Goal: Complete application form: Complete application form

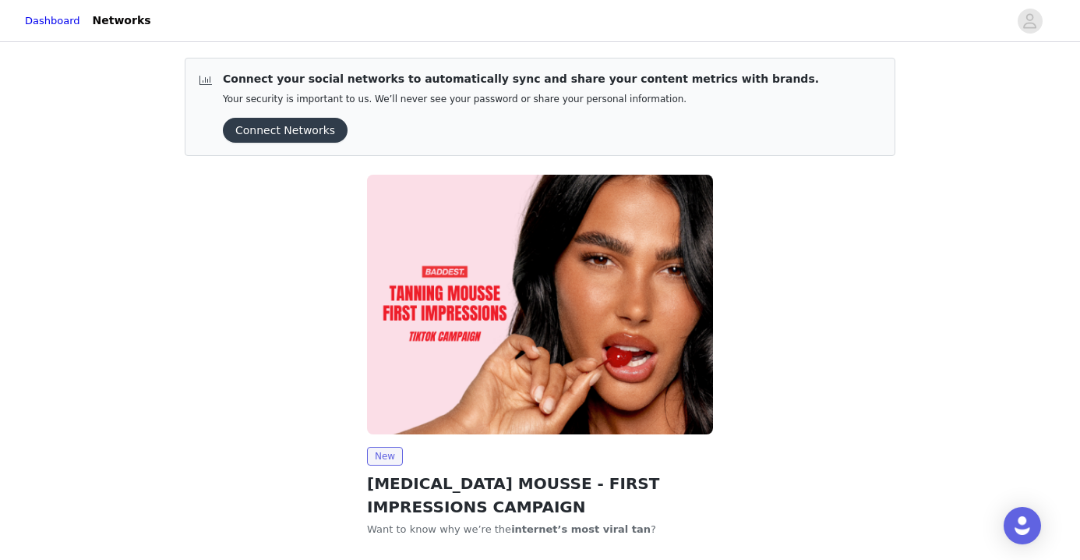
click at [273, 132] on button "Connect Networks" at bounding box center [285, 130] width 125 height 25
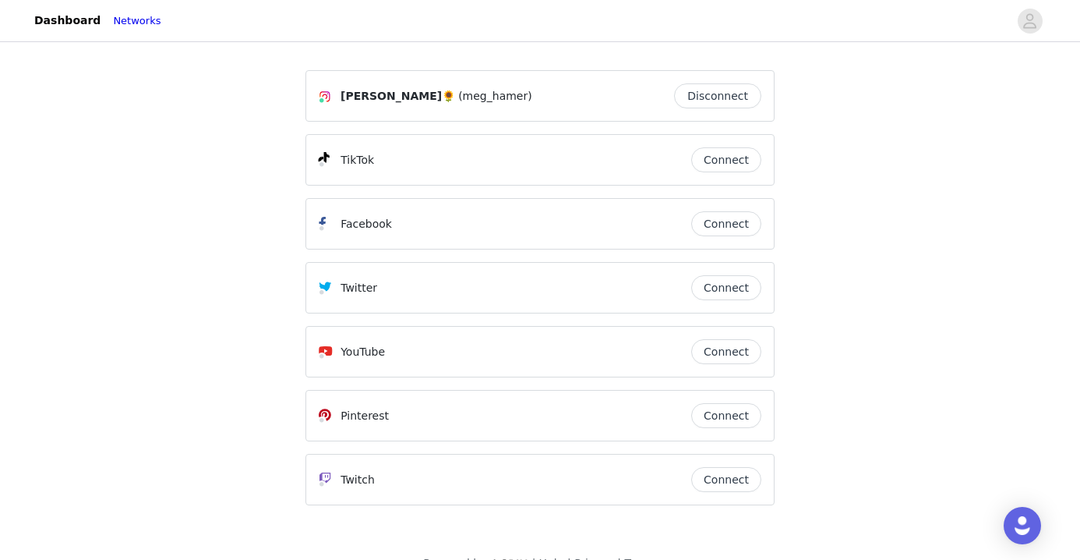
click at [740, 166] on button "Connect" at bounding box center [726, 159] width 70 height 25
click at [78, 12] on link "Dashboard" at bounding box center [67, 20] width 85 height 35
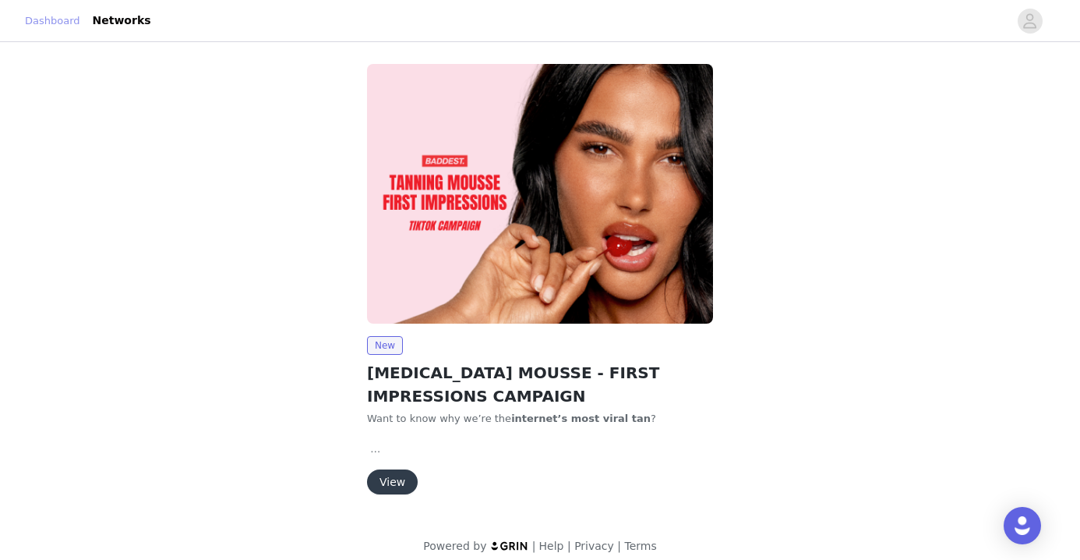
scroll to position [12, 0]
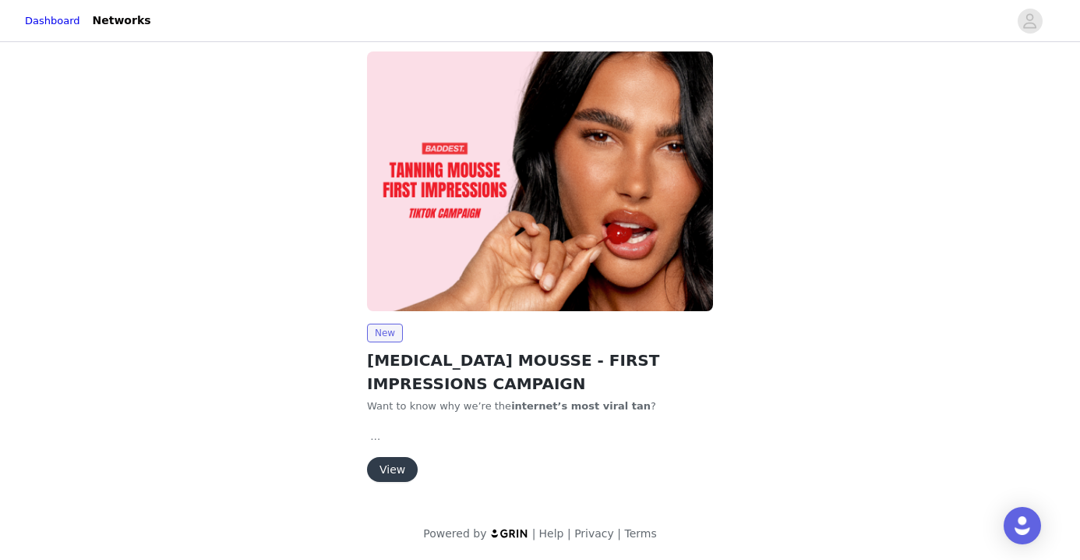
click at [392, 477] on button "View" at bounding box center [392, 469] width 51 height 25
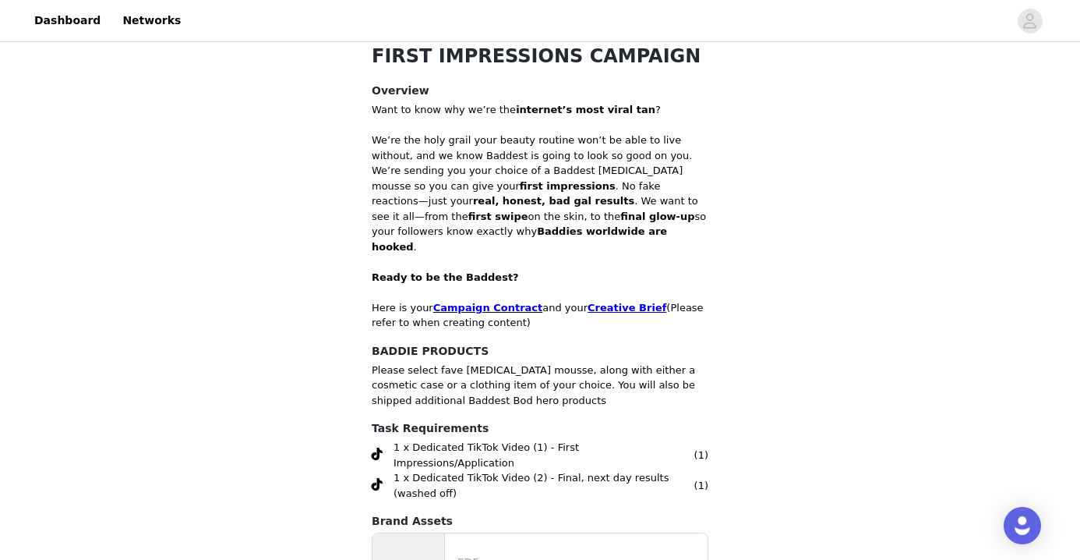
scroll to position [497, 0]
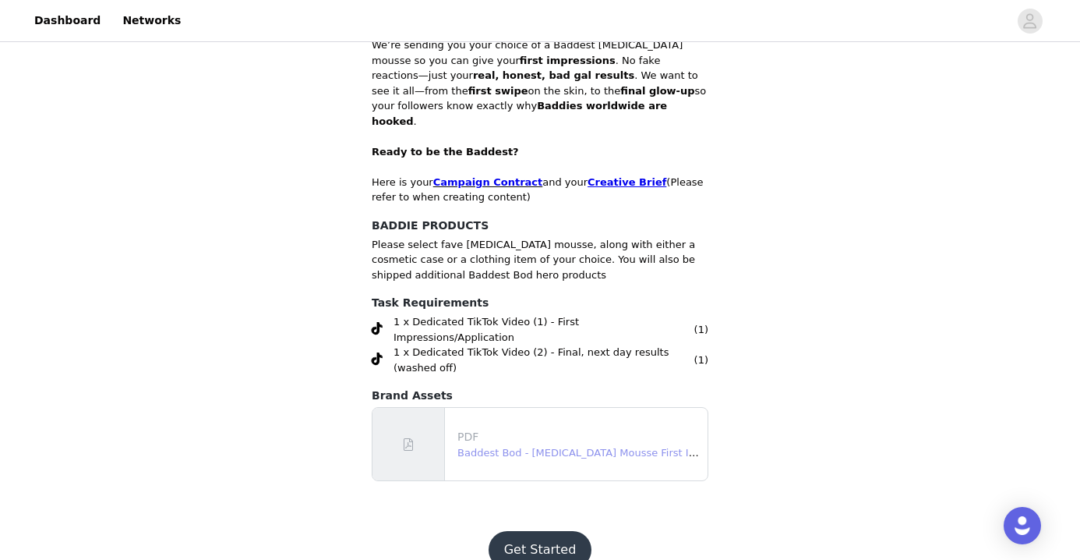
click at [559, 447] on link "Baddest Bod - Tanning Mousse First Impressions TikTok Campaign Contract.pdf" at bounding box center [679, 453] width 444 height 12
click at [486, 176] on link "Campaign Contract" at bounding box center [488, 182] width 110 height 12
click at [606, 176] on strong "Creative Brief" at bounding box center [627, 182] width 79 height 12
click at [549, 531] on button "Get Started" at bounding box center [541, 549] width 104 height 37
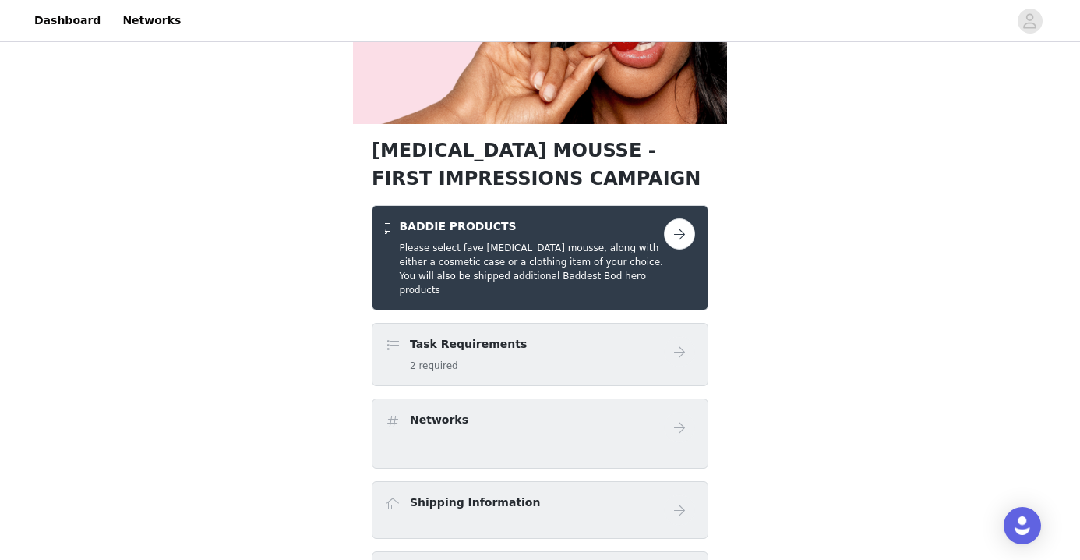
scroll to position [200, 0]
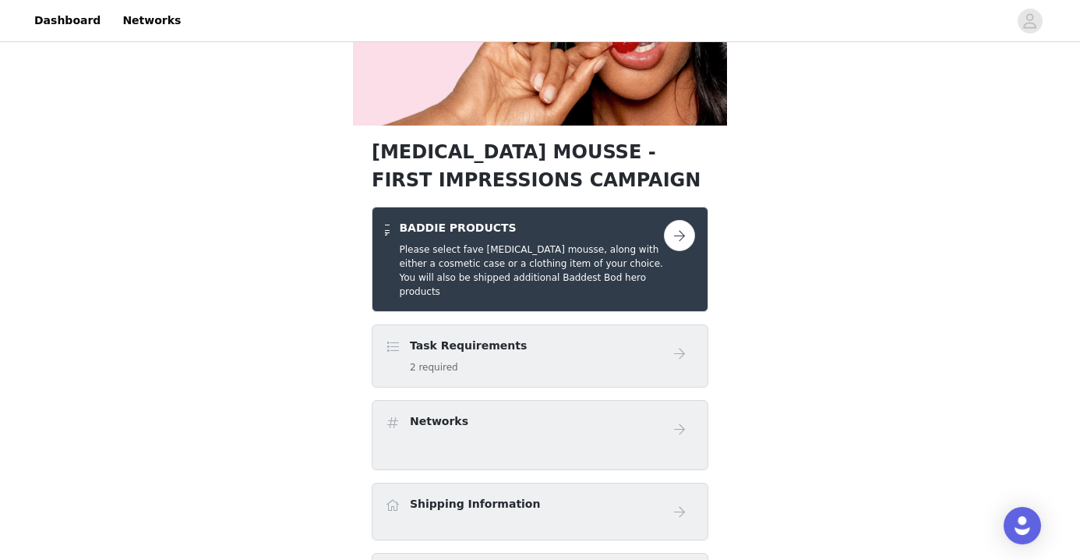
click at [677, 233] on button "button" at bounding box center [679, 235] width 31 height 31
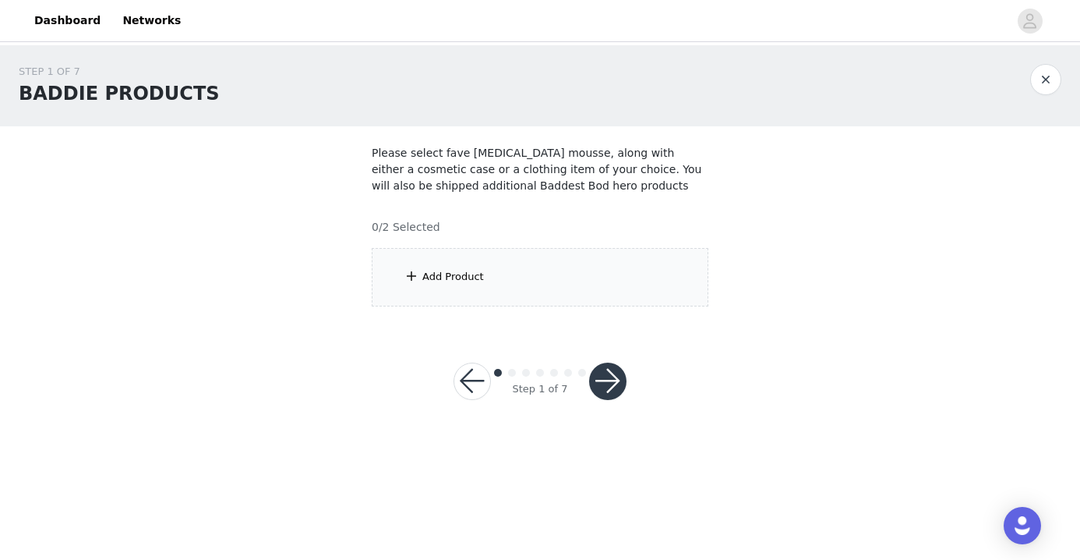
click at [435, 278] on div "Add Product" at bounding box center [453, 277] width 62 height 16
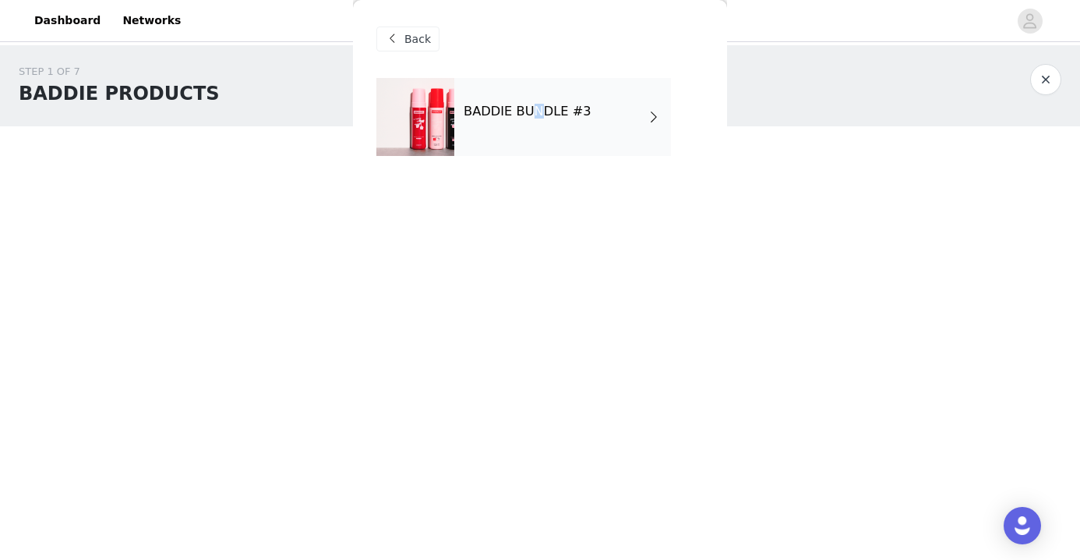
click at [534, 107] on h4 "BADDIE BUNDLE #3" at bounding box center [528, 111] width 128 height 14
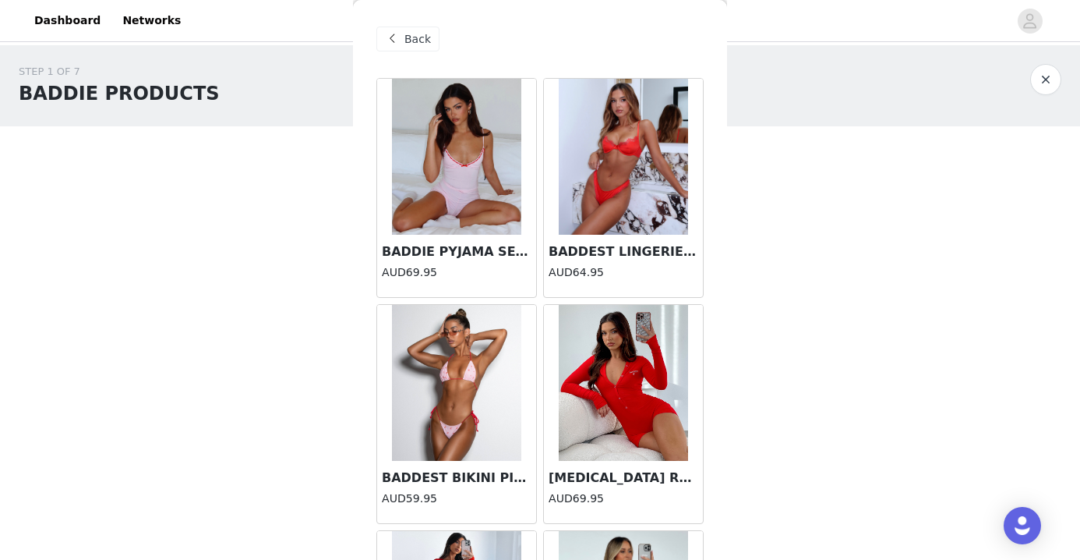
click at [399, 34] on span at bounding box center [392, 39] width 19 height 19
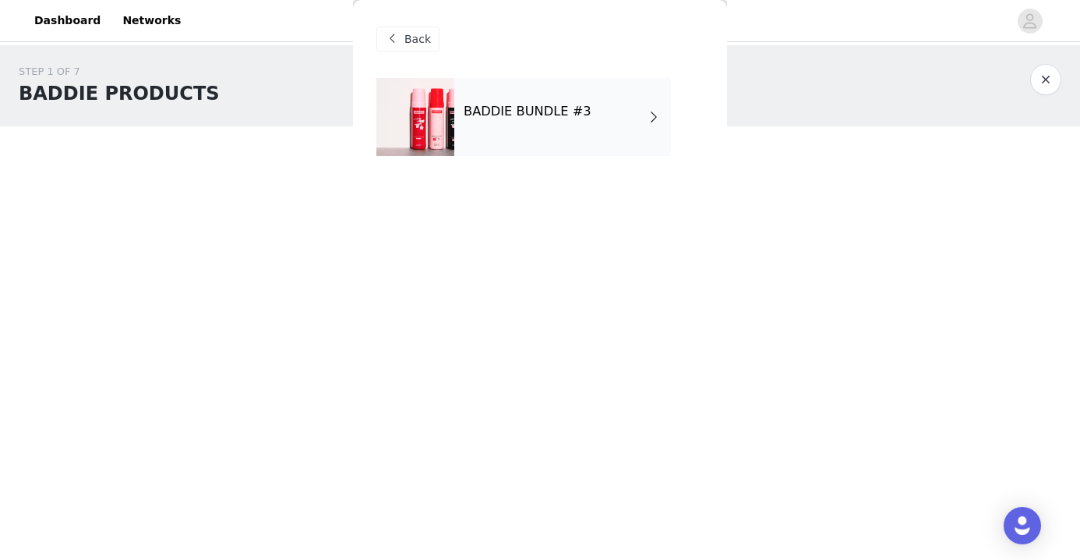
click at [397, 49] on div "Back" at bounding box center [407, 38] width 63 height 25
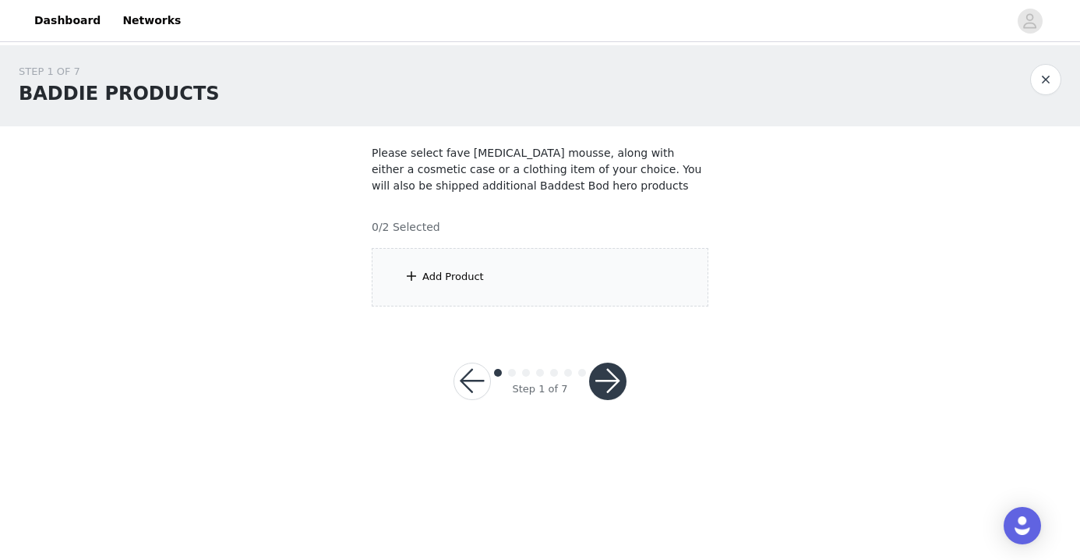
click at [456, 268] on div "Add Product" at bounding box center [540, 277] width 337 height 58
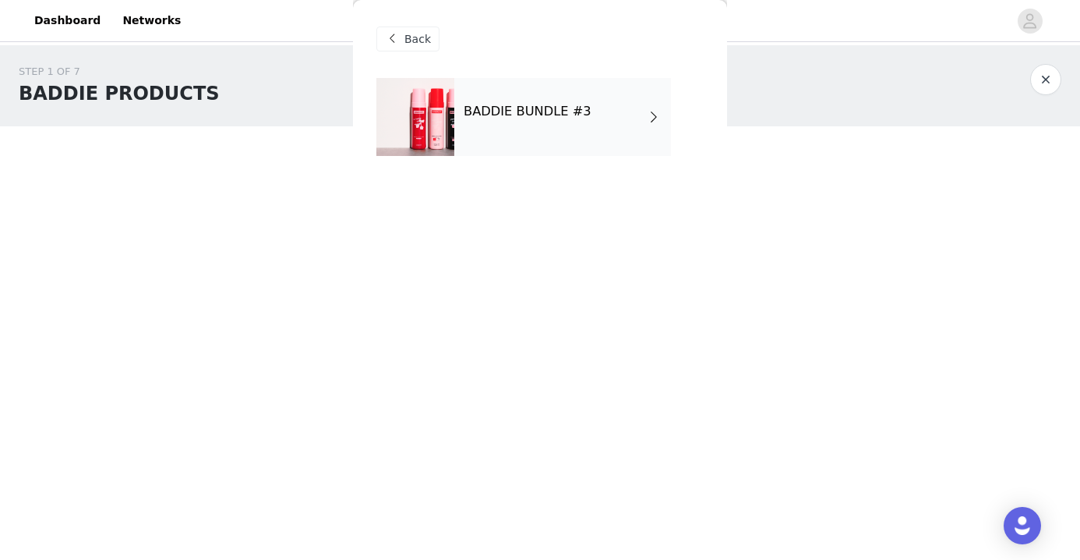
click at [506, 101] on div "BADDIE BUNDLE #3" at bounding box center [562, 117] width 217 height 78
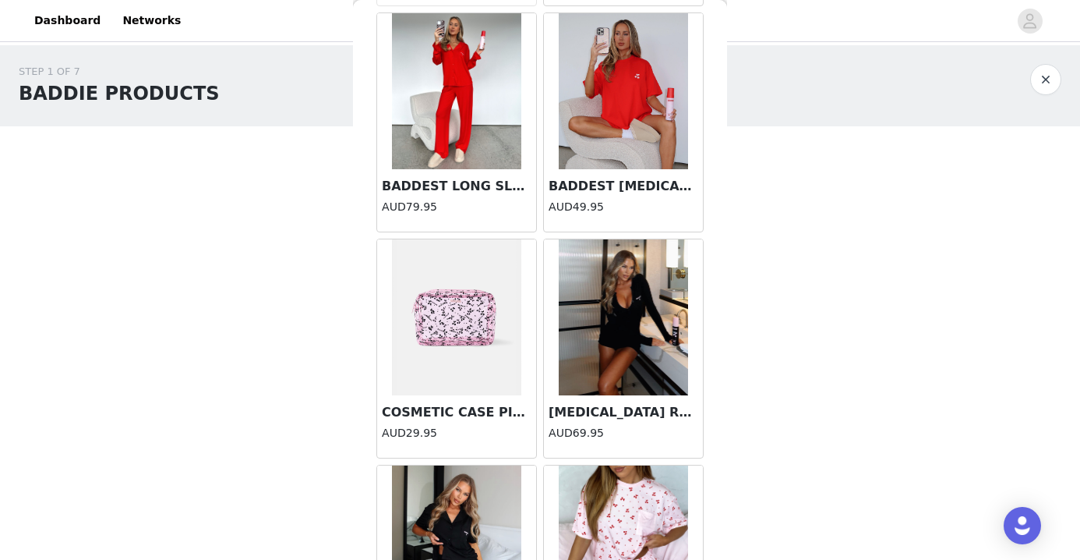
scroll to position [1189, 0]
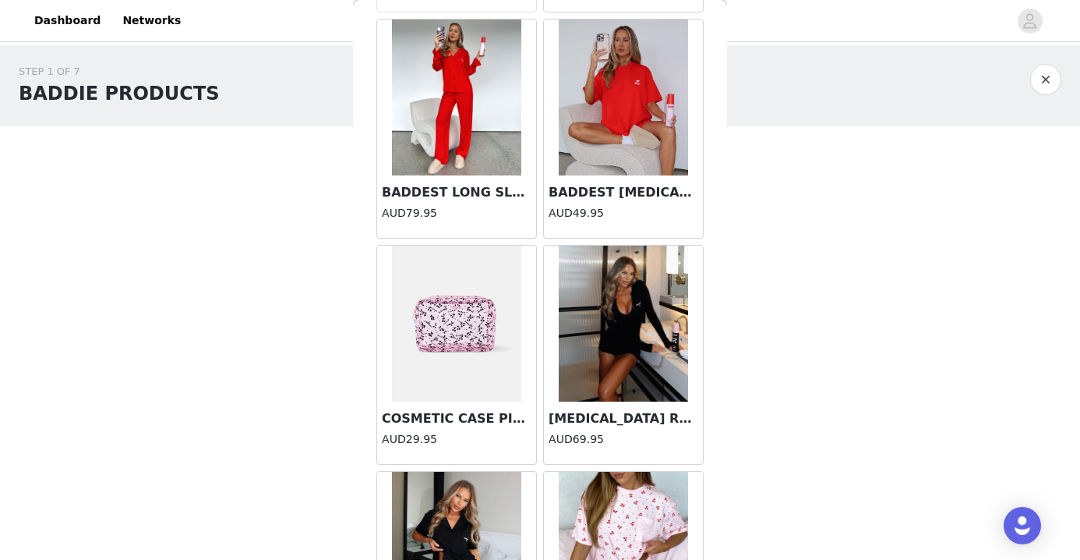
click at [439, 86] on img at bounding box center [457, 97] width 130 height 156
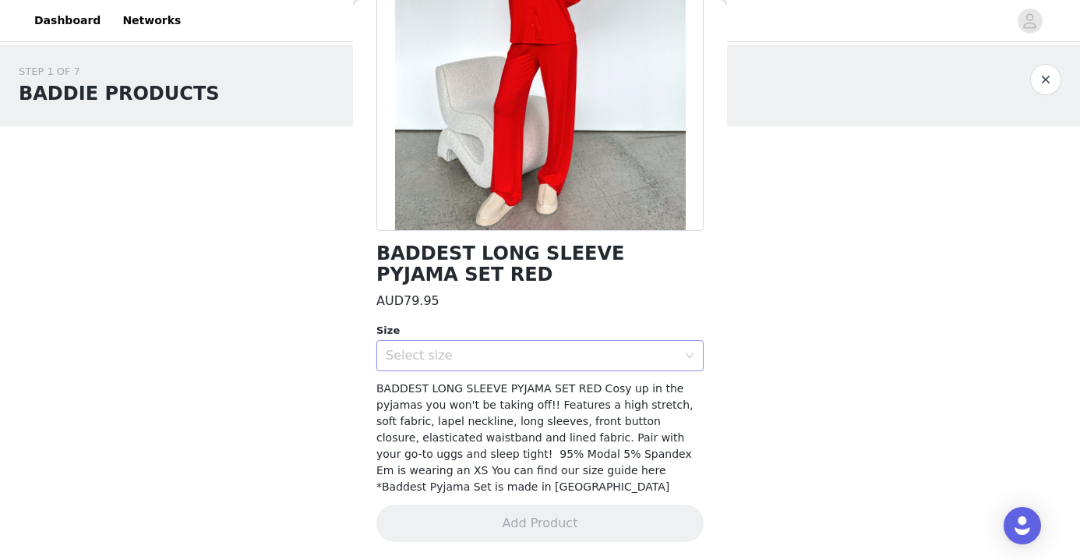
scroll to position [197, 0]
click at [468, 362] on div "Select size" at bounding box center [531, 356] width 291 height 16
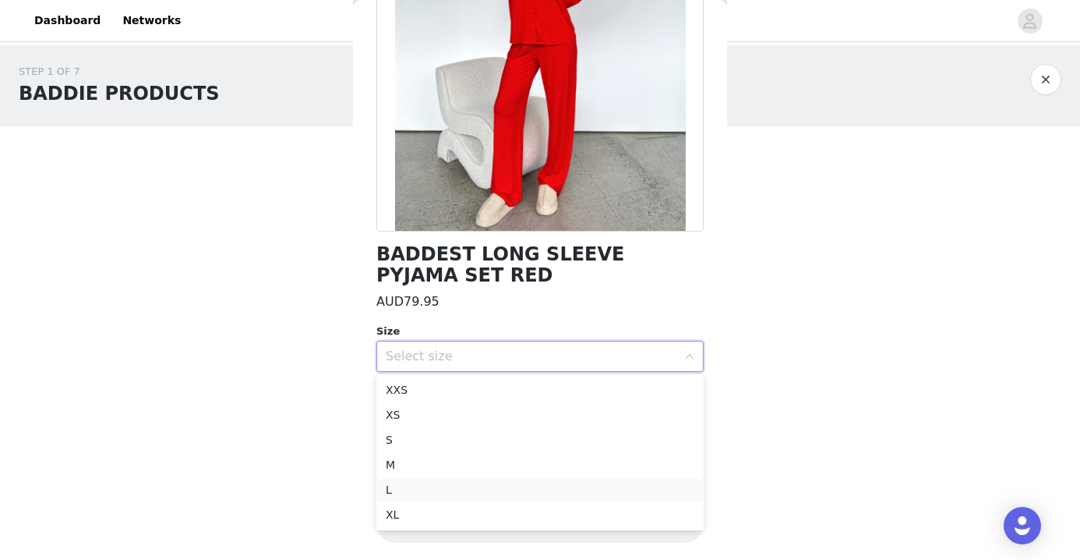
click at [454, 479] on li "L" at bounding box center [539, 489] width 327 height 25
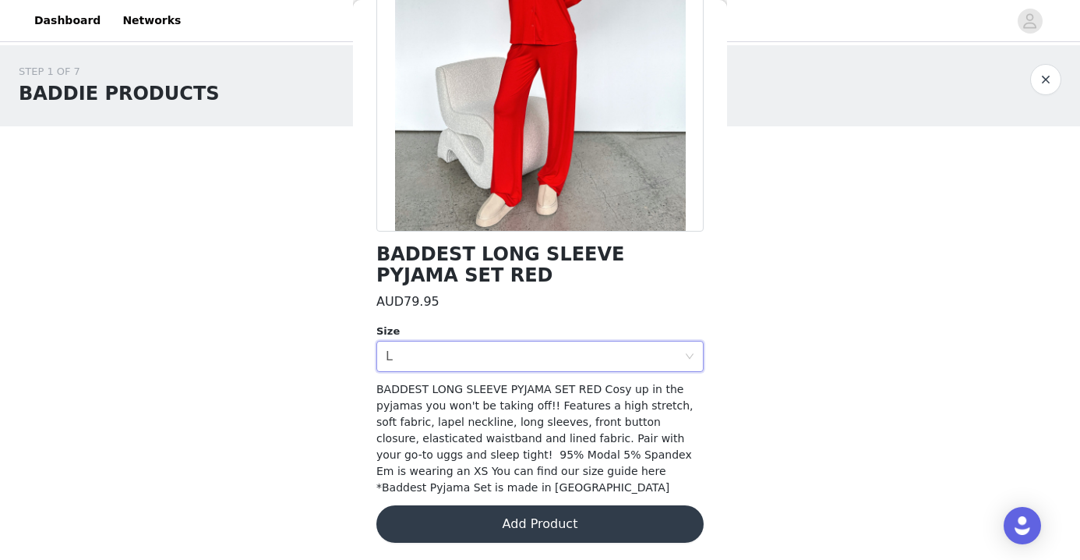
click at [255, 318] on div "STEP 1 OF 7 BADDIE PRODUCTS Please select fave tanning mousse, along with eithe…" at bounding box center [540, 185] width 1080 height 280
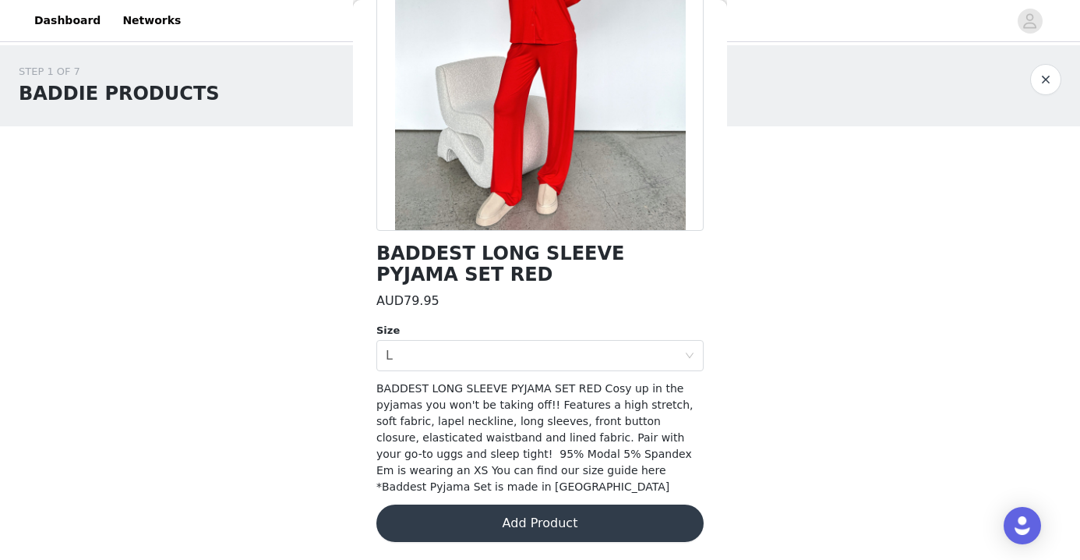
click at [528, 518] on button "Add Product" at bounding box center [539, 522] width 327 height 37
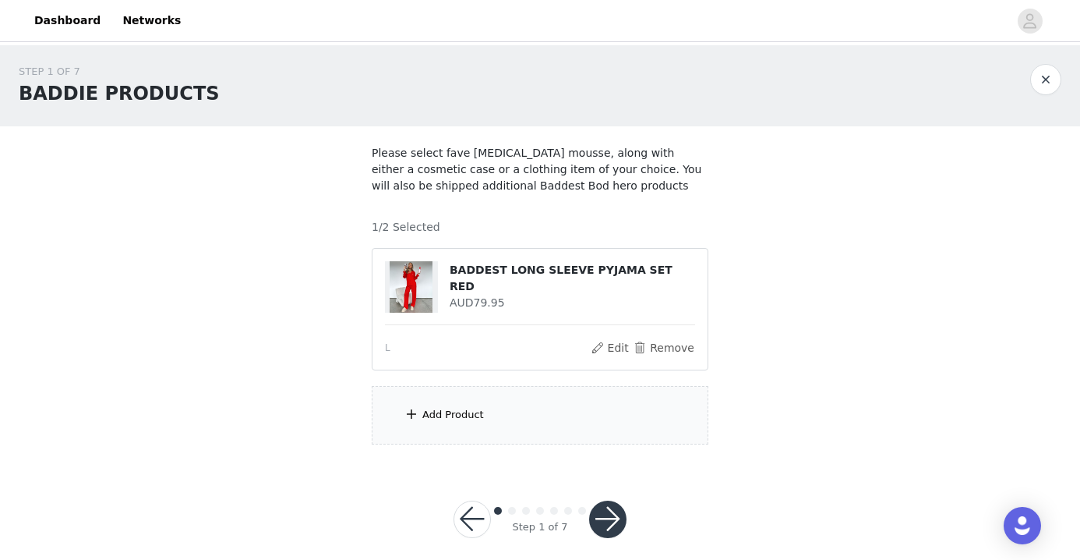
click at [500, 408] on div "Add Product" at bounding box center [540, 415] width 337 height 58
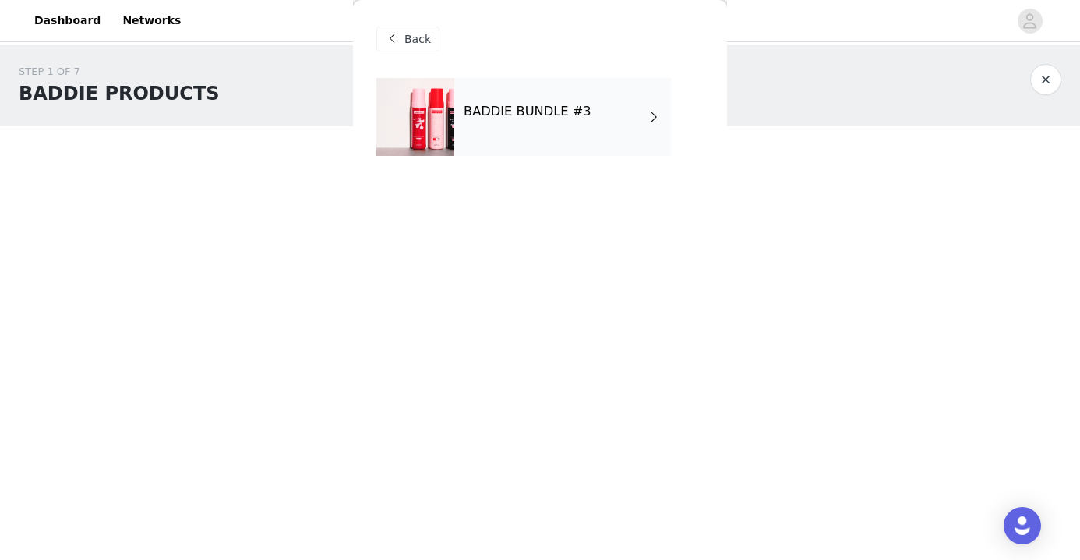
click at [513, 117] on h4 "BADDIE BUNDLE #3" at bounding box center [528, 111] width 128 height 14
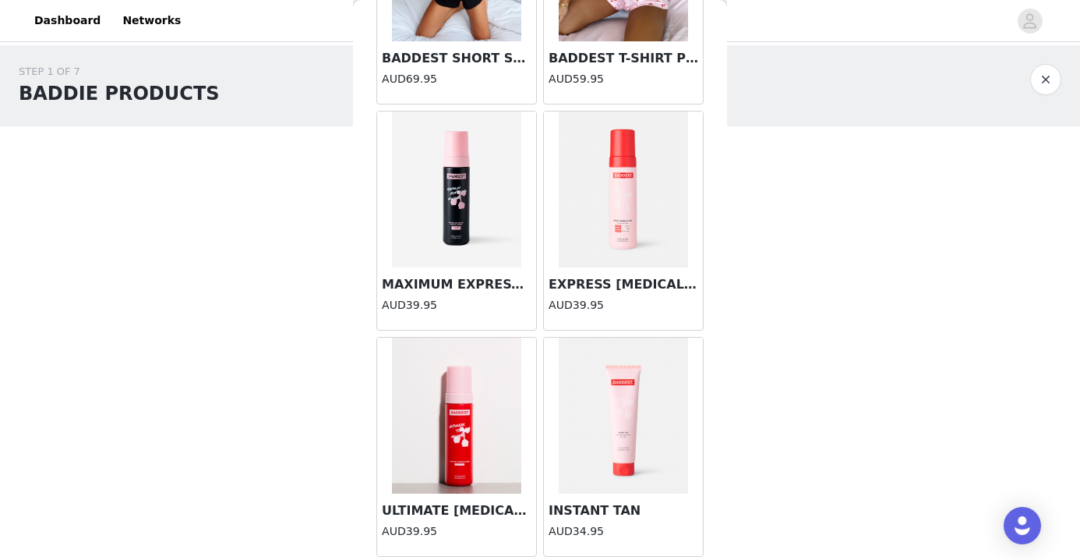
scroll to position [15, 0]
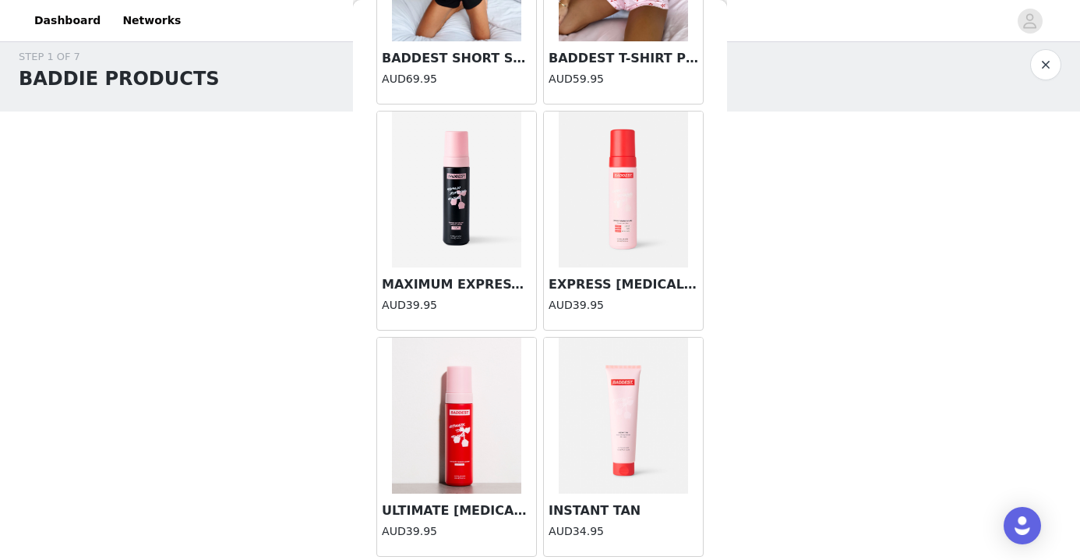
click at [482, 246] on img at bounding box center [457, 189] width 130 height 156
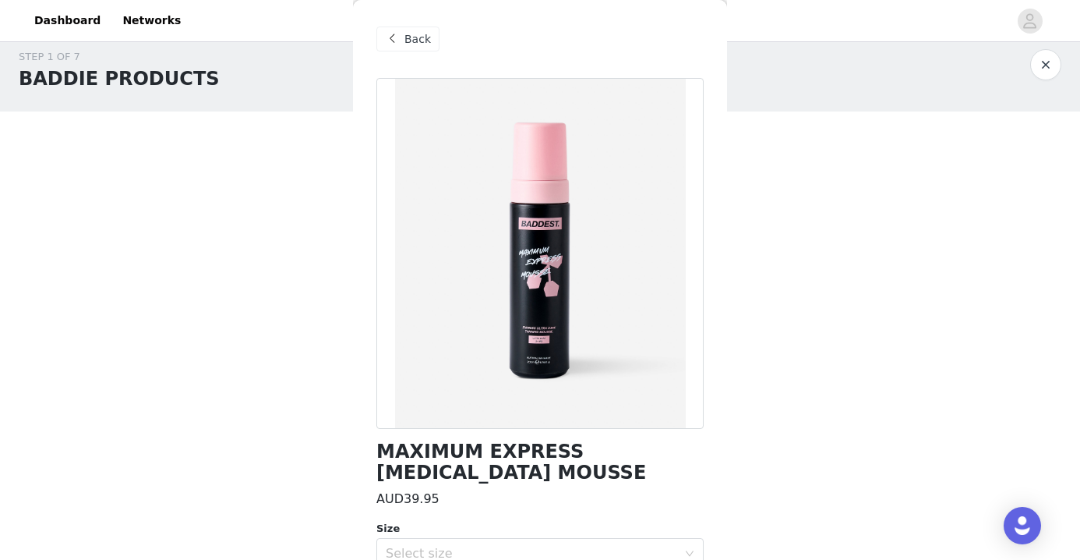
scroll to position [182, 0]
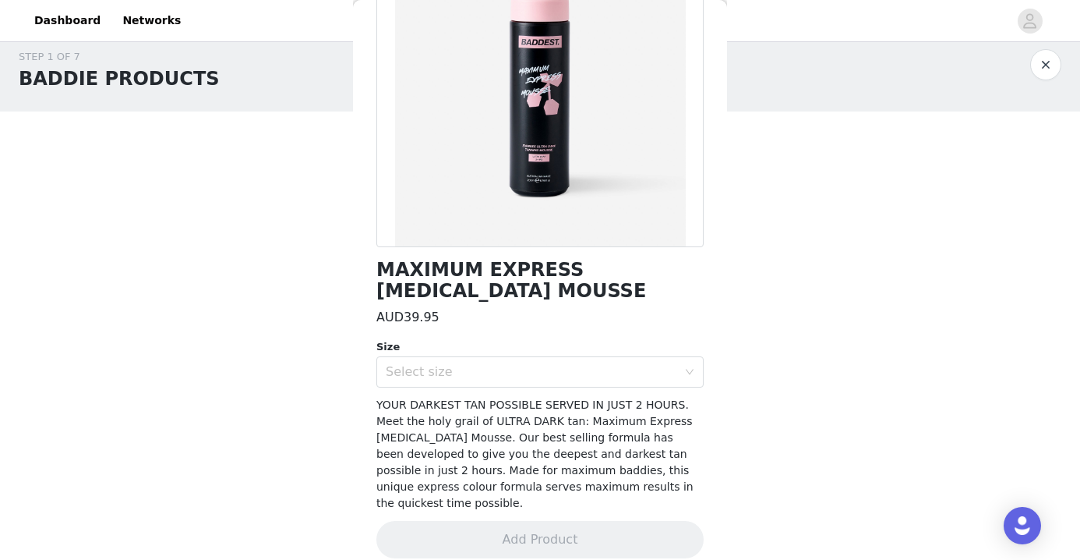
click at [433, 387] on div "MAXIMUM EXPRESS TANNING MOUSSE AUD39.95 Size Select size YOUR DARKEST TAN POSSI…" at bounding box center [539, 236] width 327 height 680
click at [435, 376] on div "Select size" at bounding box center [531, 372] width 291 height 16
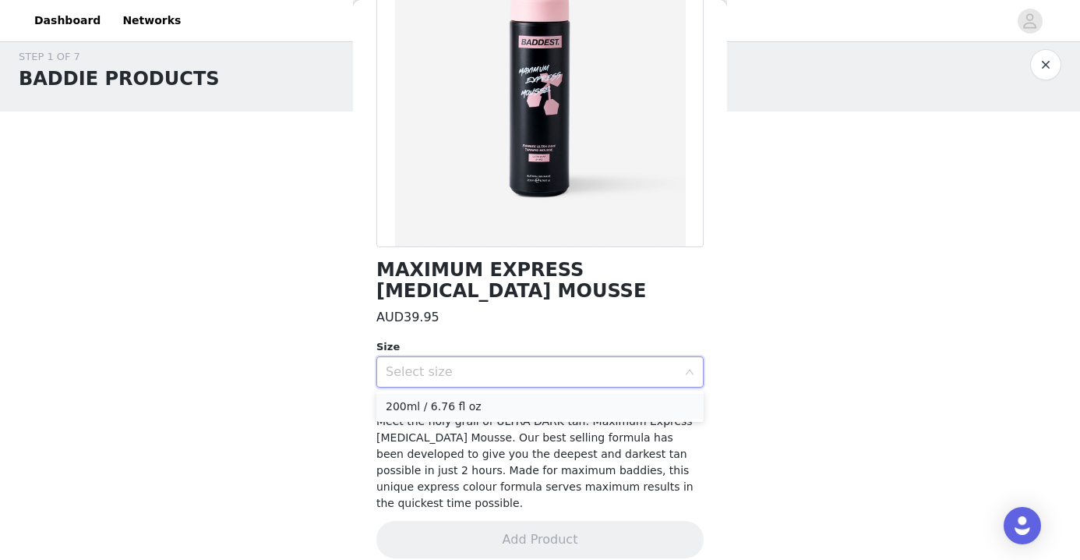
click at [450, 398] on li "200ml / 6.76 fl oz" at bounding box center [539, 406] width 327 height 25
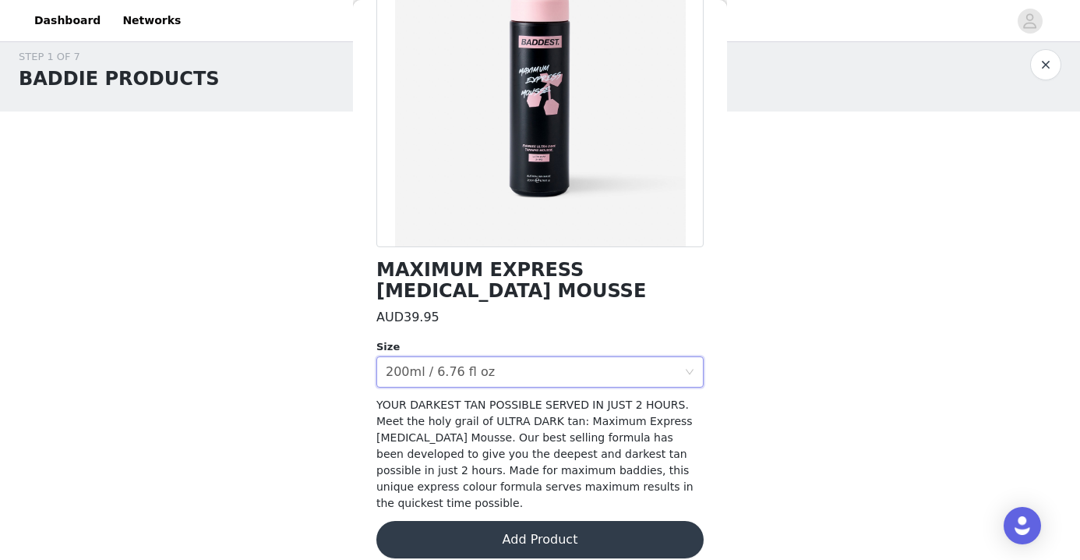
click at [499, 521] on button "Add Product" at bounding box center [539, 539] width 327 height 37
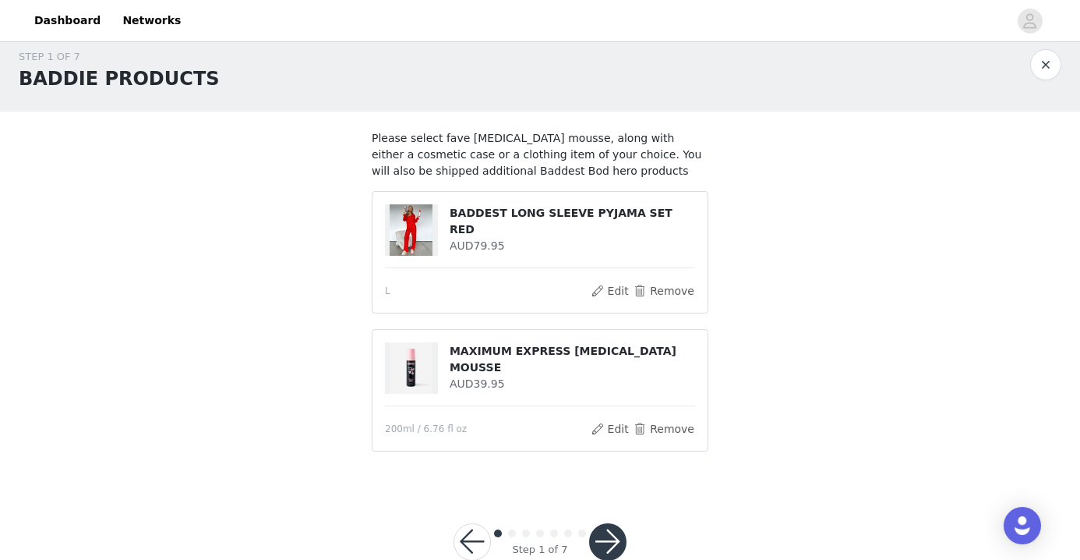
scroll to position [52, 0]
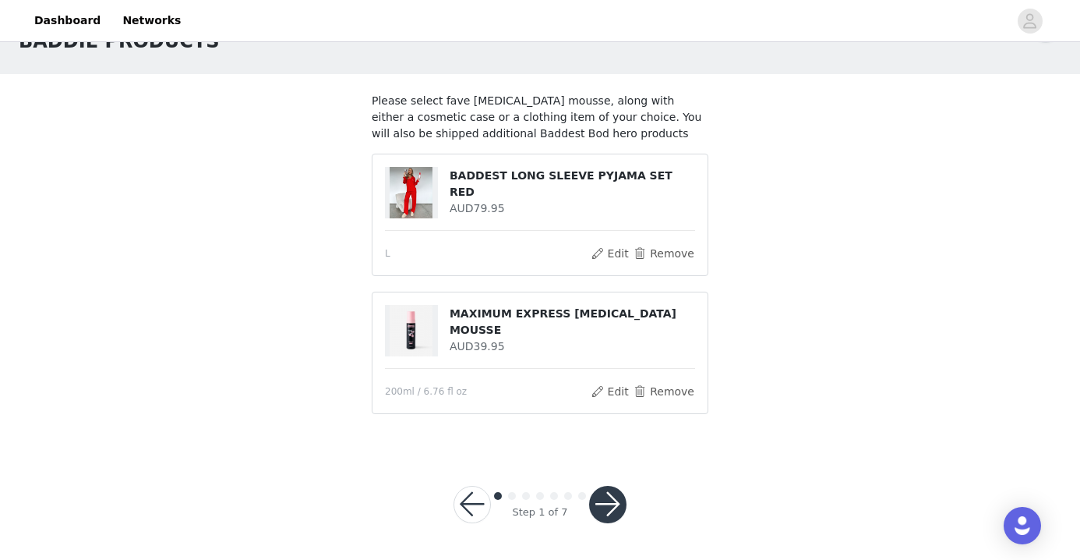
click at [604, 499] on button "button" at bounding box center [607, 504] width 37 height 37
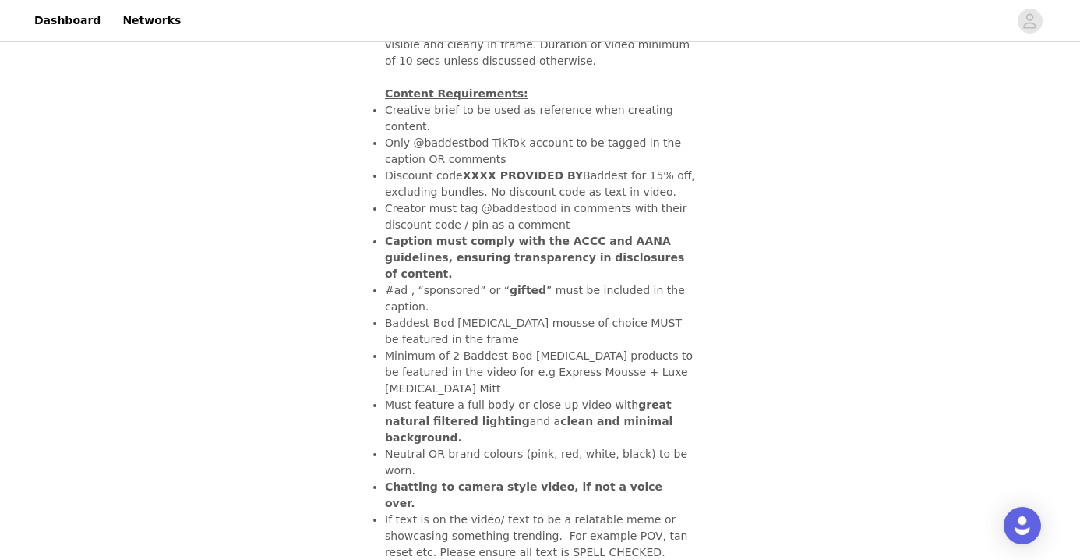
scroll to position [1854, 0]
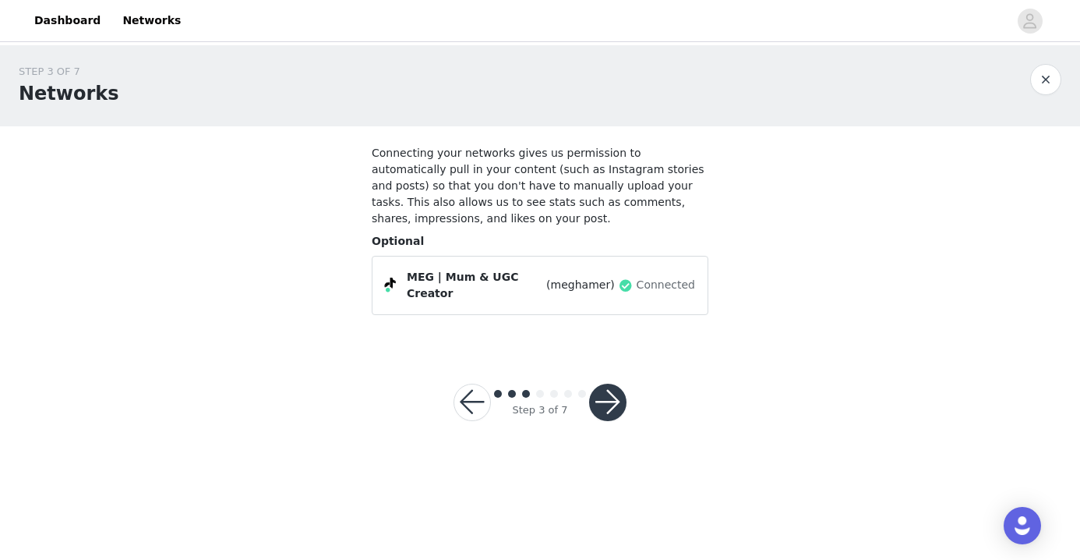
click at [609, 393] on button "button" at bounding box center [607, 401] width 37 height 37
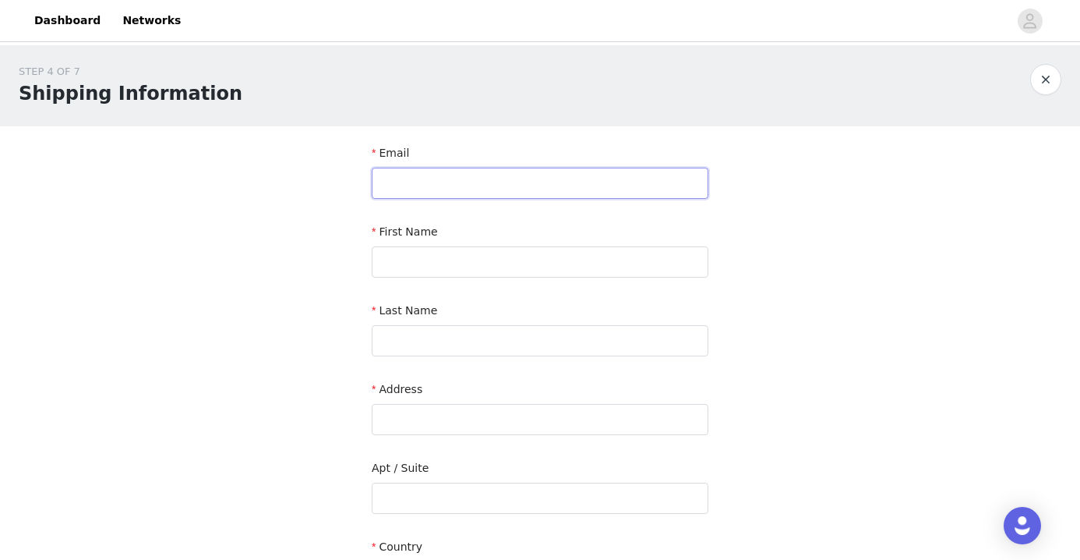
click at [588, 185] on input "text" at bounding box center [540, 183] width 337 height 31
type input "meg@envisionagency.co"
type input "Meg"
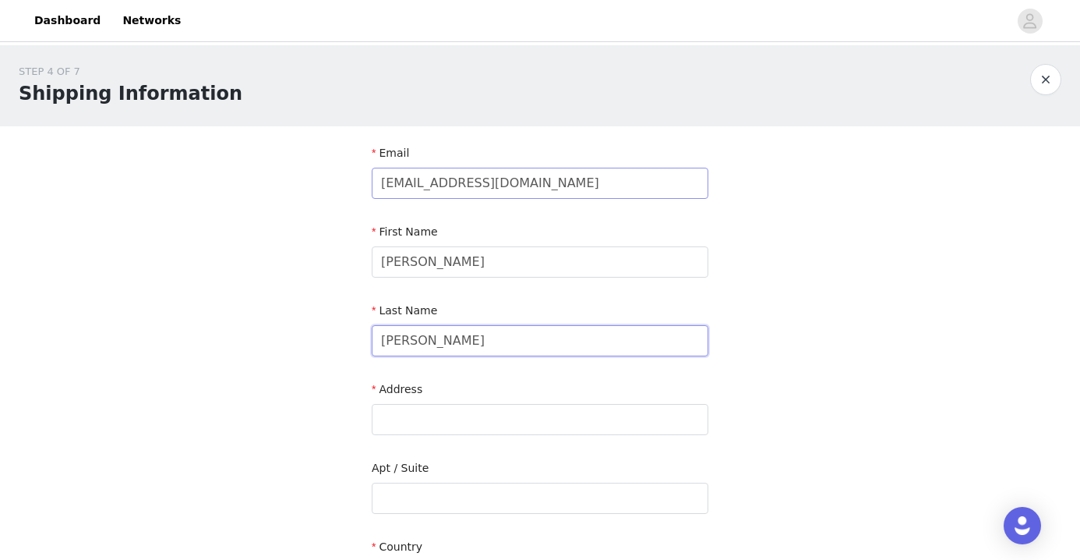
type input "Hamer"
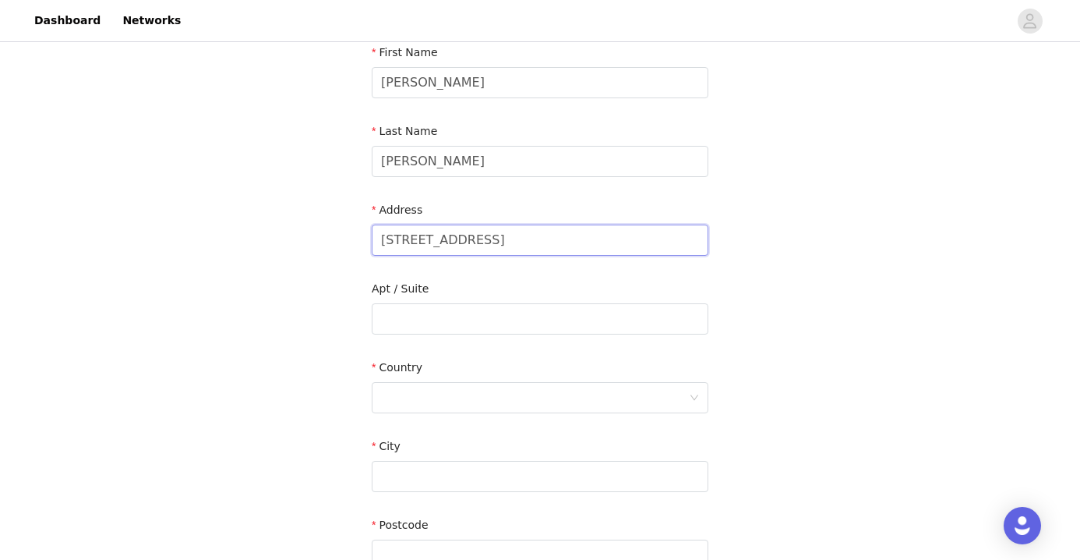
scroll to position [196, 0]
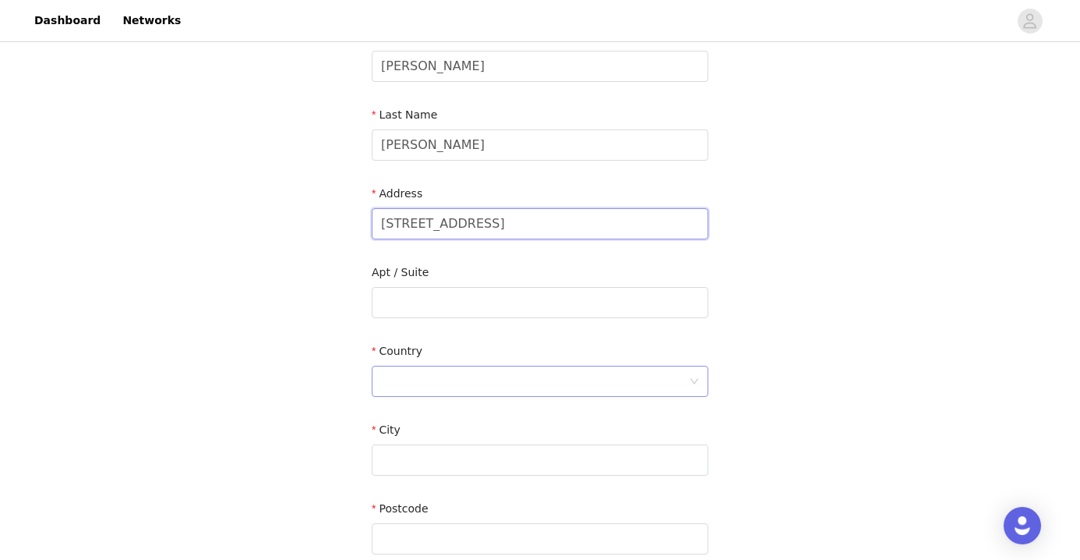
type input "2/2 St Pauls Place, Isle of Capri, QLD, 4217"
click at [429, 390] on div at bounding box center [535, 381] width 308 height 30
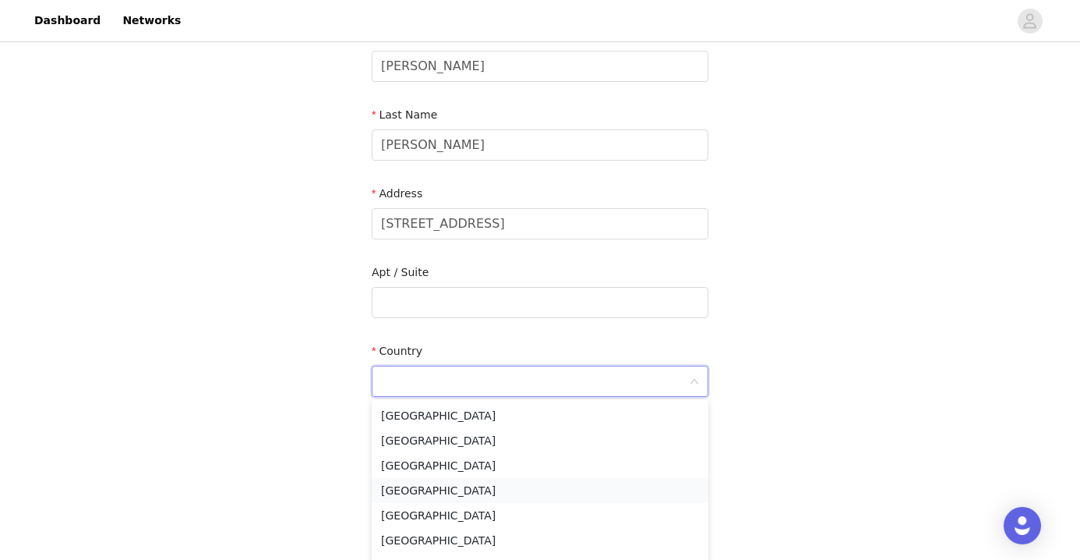
click at [409, 494] on li "Australia" at bounding box center [540, 490] width 337 height 25
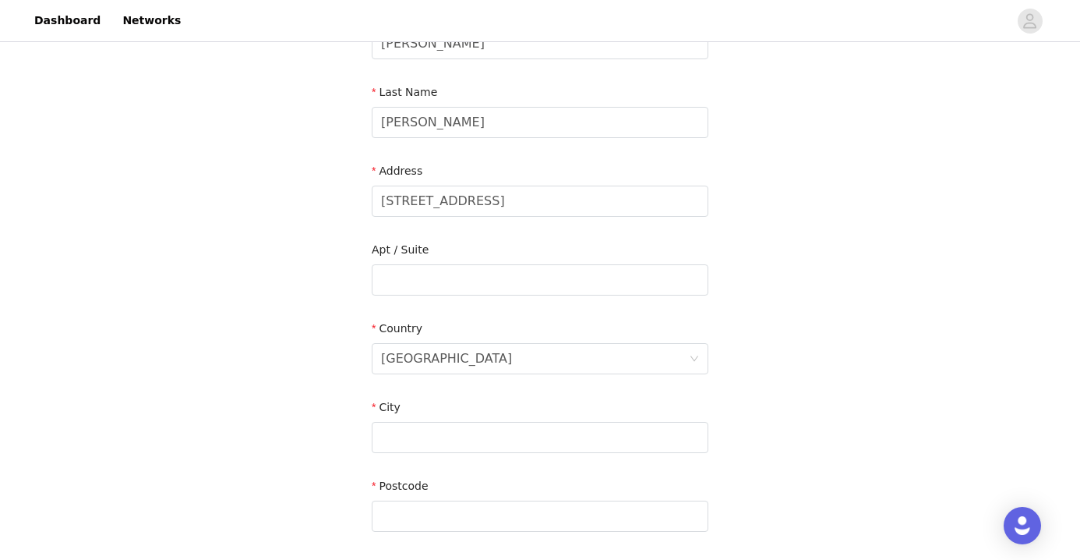
scroll to position [228, 0]
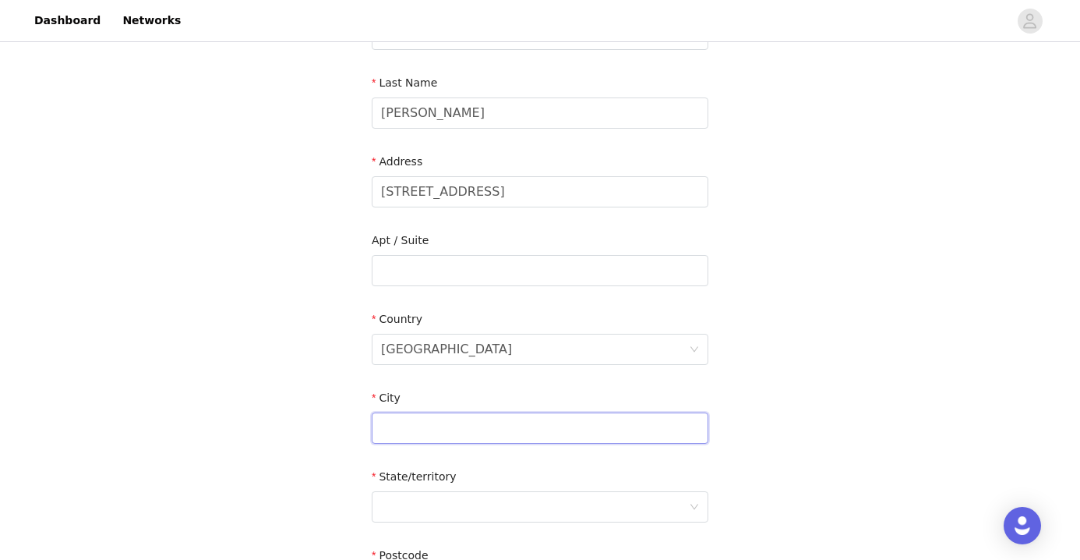
click at [419, 428] on input "text" at bounding box center [540, 427] width 337 height 31
type input "i"
type input "S"
type input "Gold Coast"
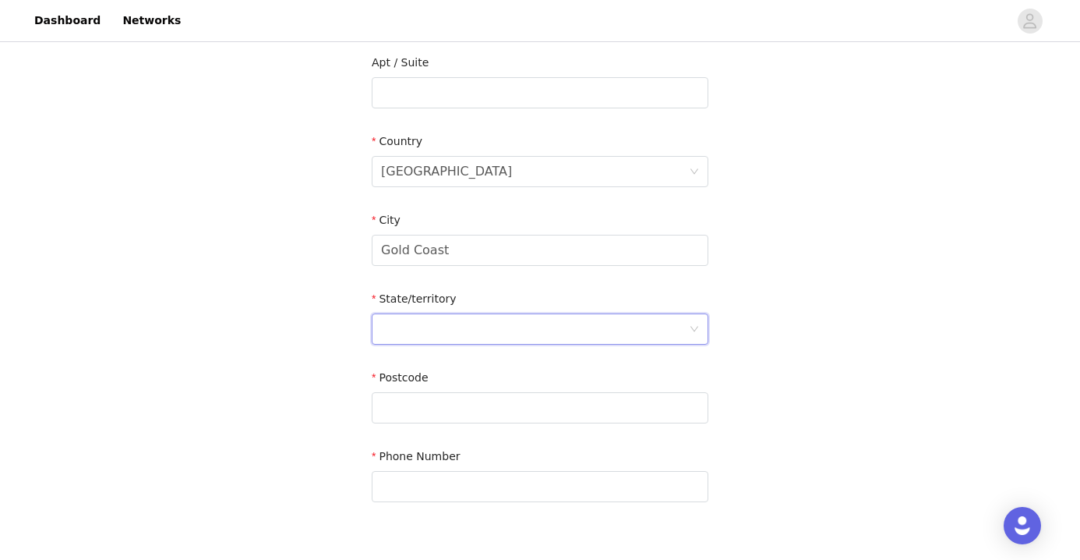
scroll to position [436, 0]
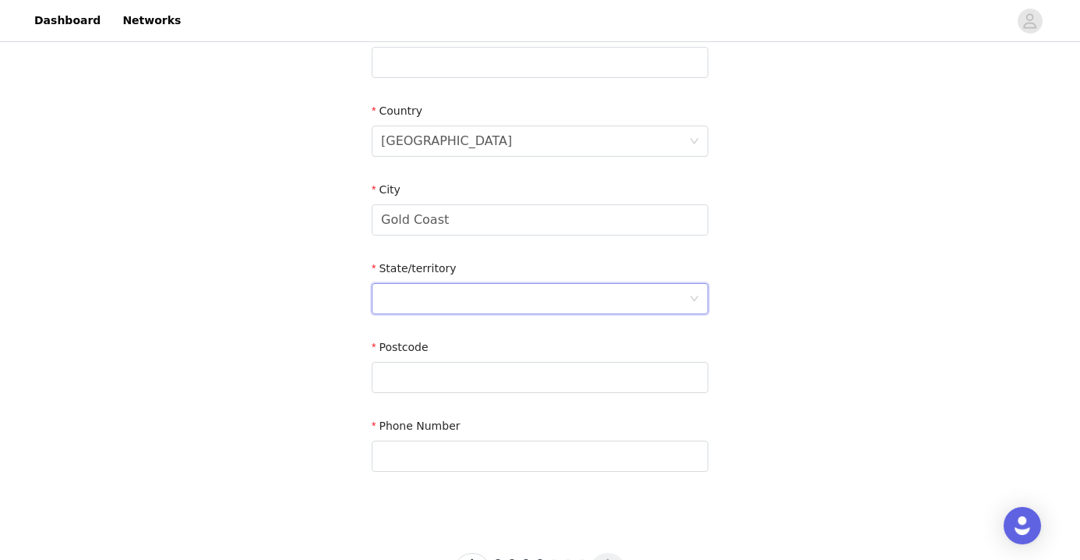
click at [599, 313] on div "State/territory" at bounding box center [540, 290] width 337 height 60
click at [561, 302] on div at bounding box center [535, 299] width 308 height 30
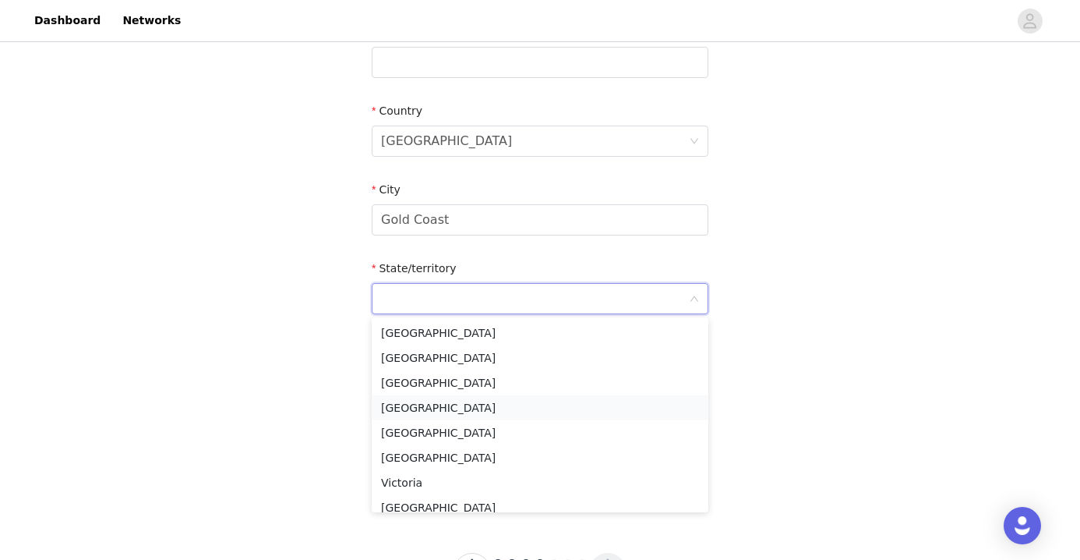
click at [408, 400] on li "Queensland" at bounding box center [540, 407] width 337 height 25
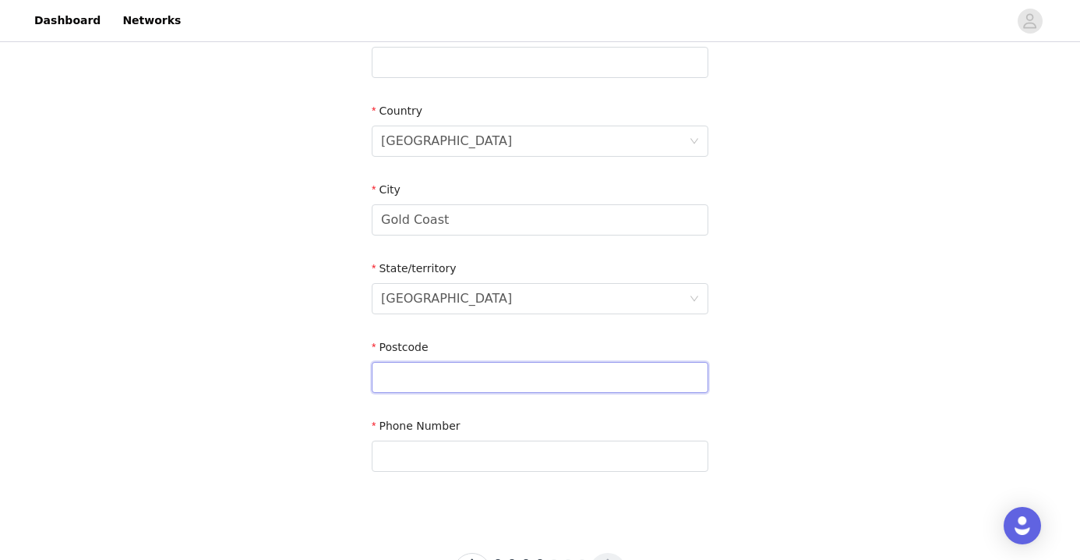
click at [409, 382] on input "text" at bounding box center [540, 377] width 337 height 31
type input "4217"
click at [414, 460] on input "text" at bounding box center [540, 455] width 337 height 31
type input "0421773099"
click at [307, 503] on div "STEP 4 OF 7 Shipping Information Email meg@envisionagency.co First Name Meg Las…" at bounding box center [540, 63] width 1080 height 906
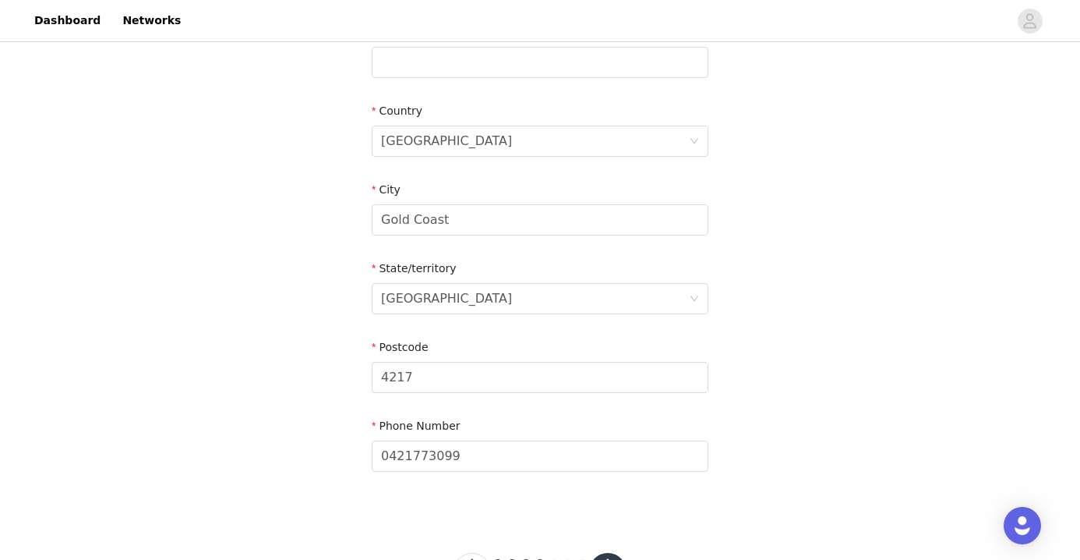
scroll to position [503, 0]
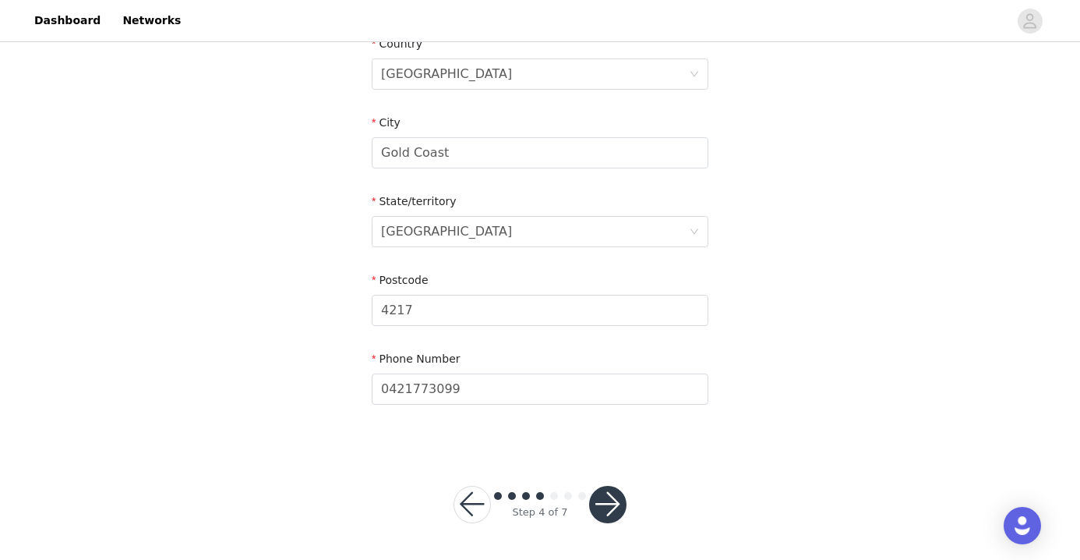
click at [599, 502] on button "button" at bounding box center [607, 504] width 37 height 37
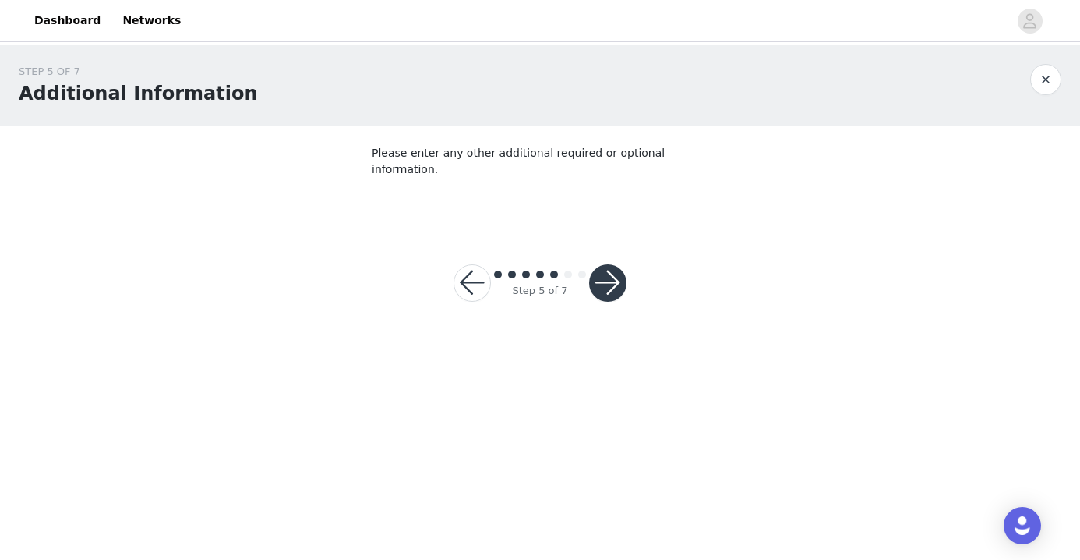
click at [574, 227] on footer "Step 5 of 7" at bounding box center [540, 283] width 248 height 112
click at [548, 184] on section "Please enter any other additional required or optional information." at bounding box center [540, 176] width 374 height 101
click at [606, 264] on button "button" at bounding box center [607, 282] width 37 height 37
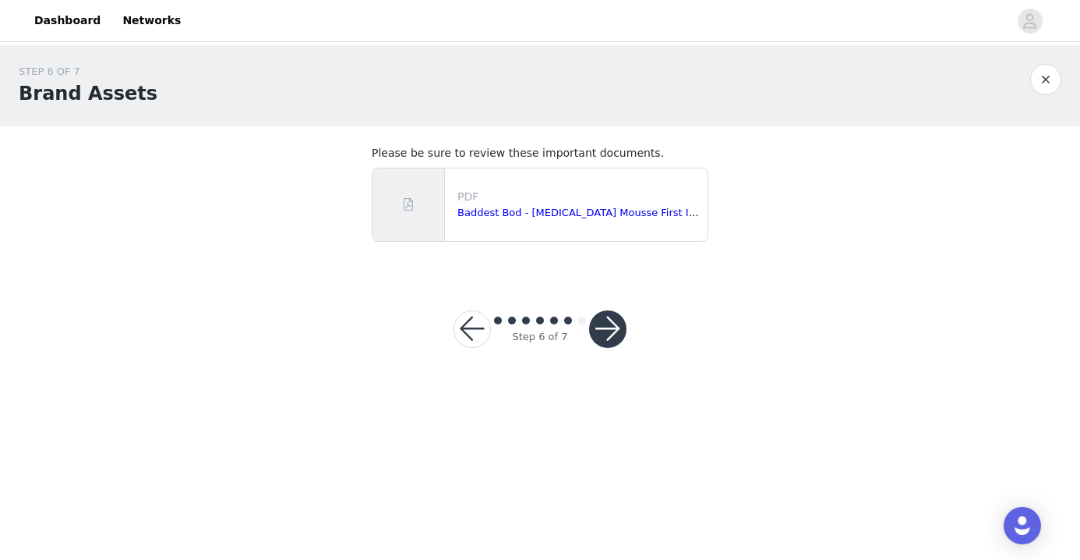
click at [616, 327] on button "button" at bounding box center [607, 328] width 37 height 37
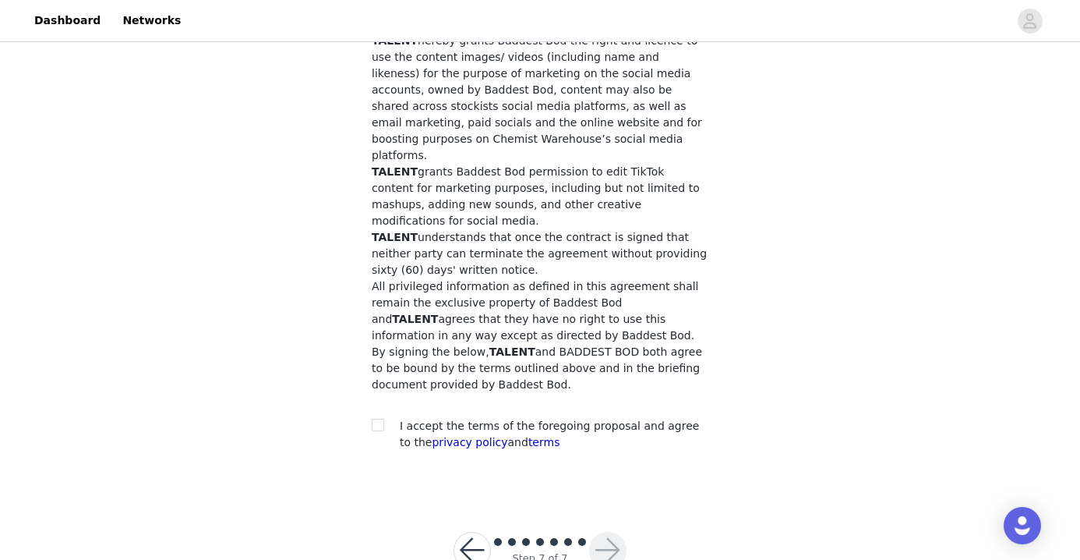
scroll to position [161, 0]
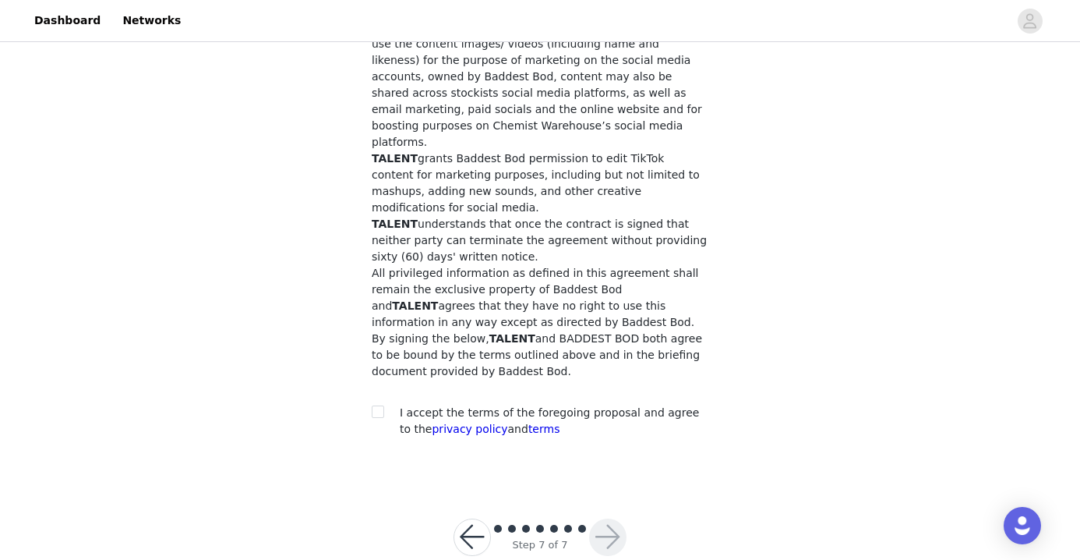
click at [585, 406] on span "I accept the terms of the foregoing proposal and agree to the privacy policy an…" at bounding box center [549, 420] width 299 height 29
click at [373, 405] on span at bounding box center [378, 411] width 12 height 12
click at [373, 405] on input "checkbox" at bounding box center [377, 410] width 11 height 11
checkbox input "true"
click at [604, 518] on button "button" at bounding box center [607, 536] width 37 height 37
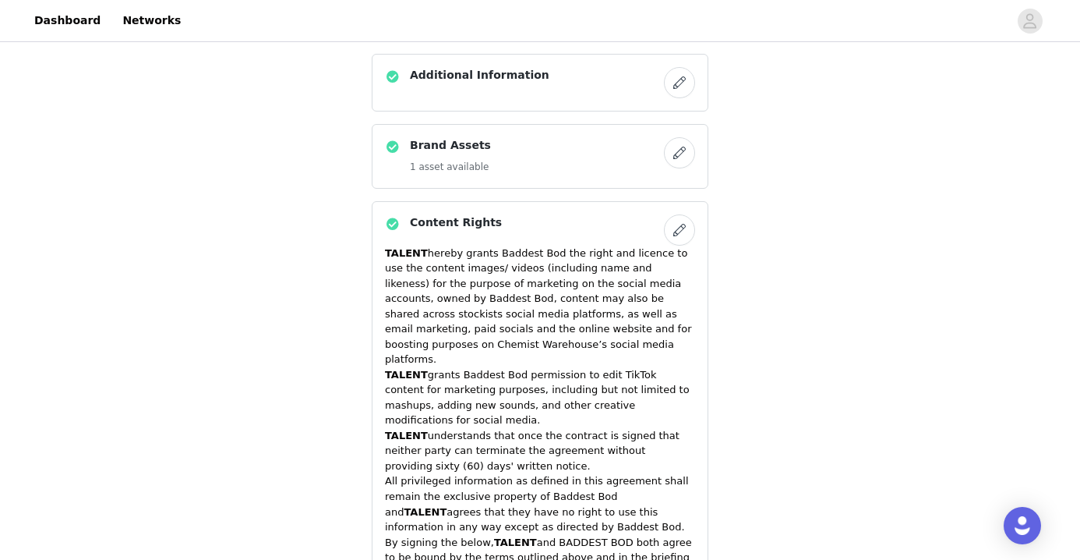
scroll to position [1190, 0]
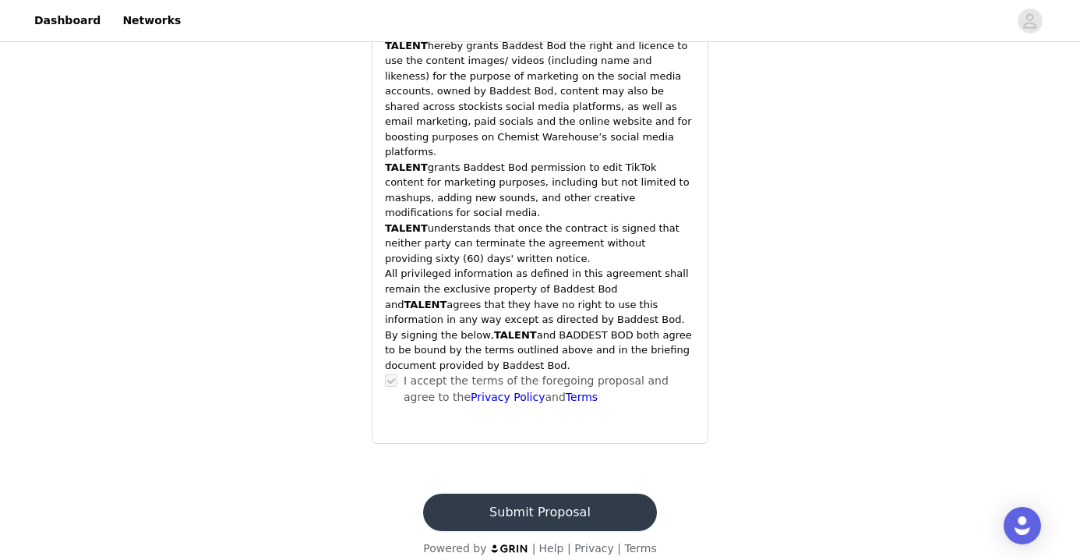
click at [560, 496] on button "Submit Proposal" at bounding box center [539, 511] width 233 height 37
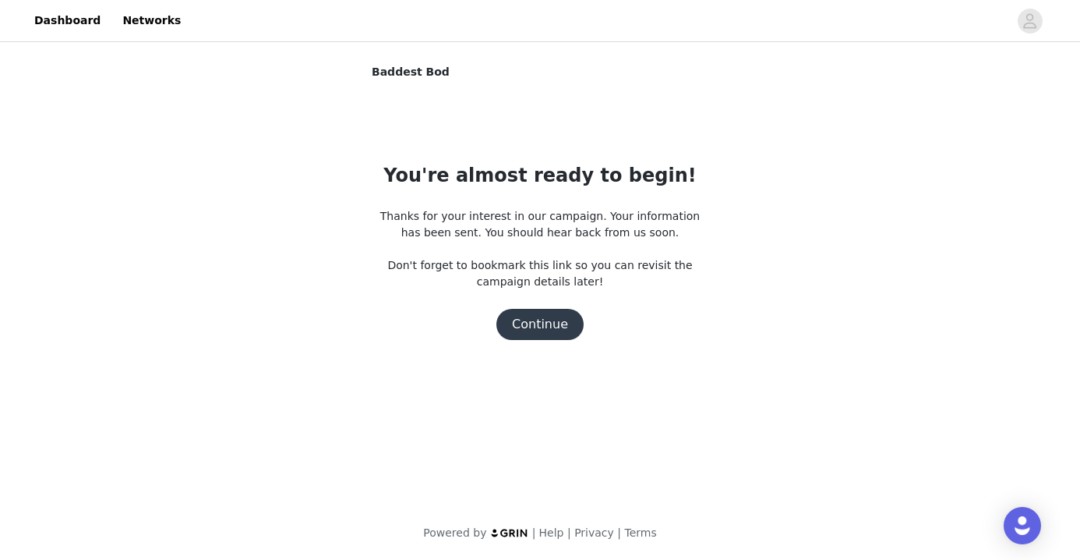
scroll to position [0, 0]
click at [540, 323] on button "Continue" at bounding box center [539, 324] width 87 height 31
